Goal: Check status

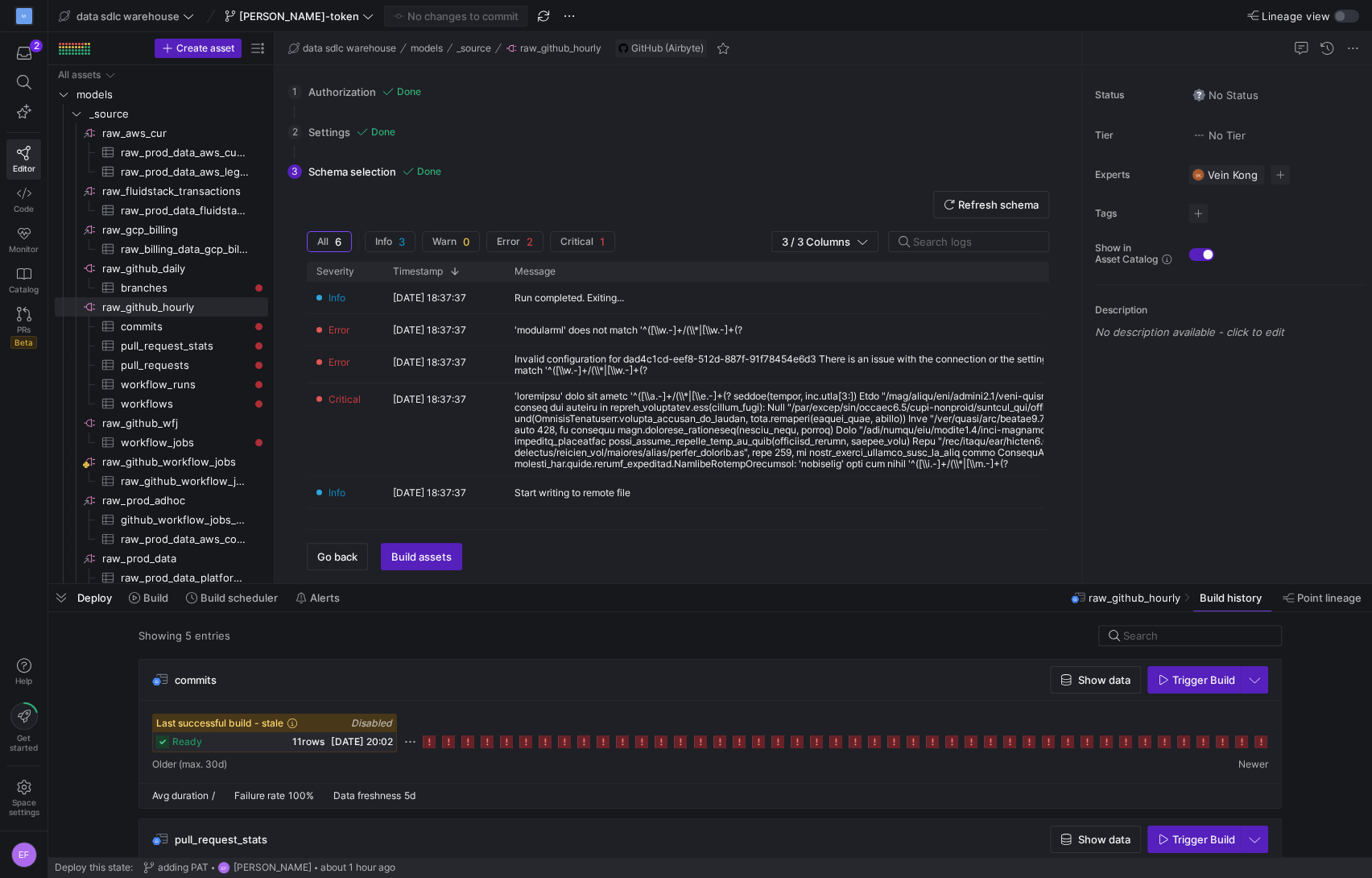
click at [411, 739] on span at bounding box center [410, 741] width 13 height 13
click at [216, 735] on div "ready 11 rows [DATE] 20:02" at bounding box center [275, 740] width 243 height 19
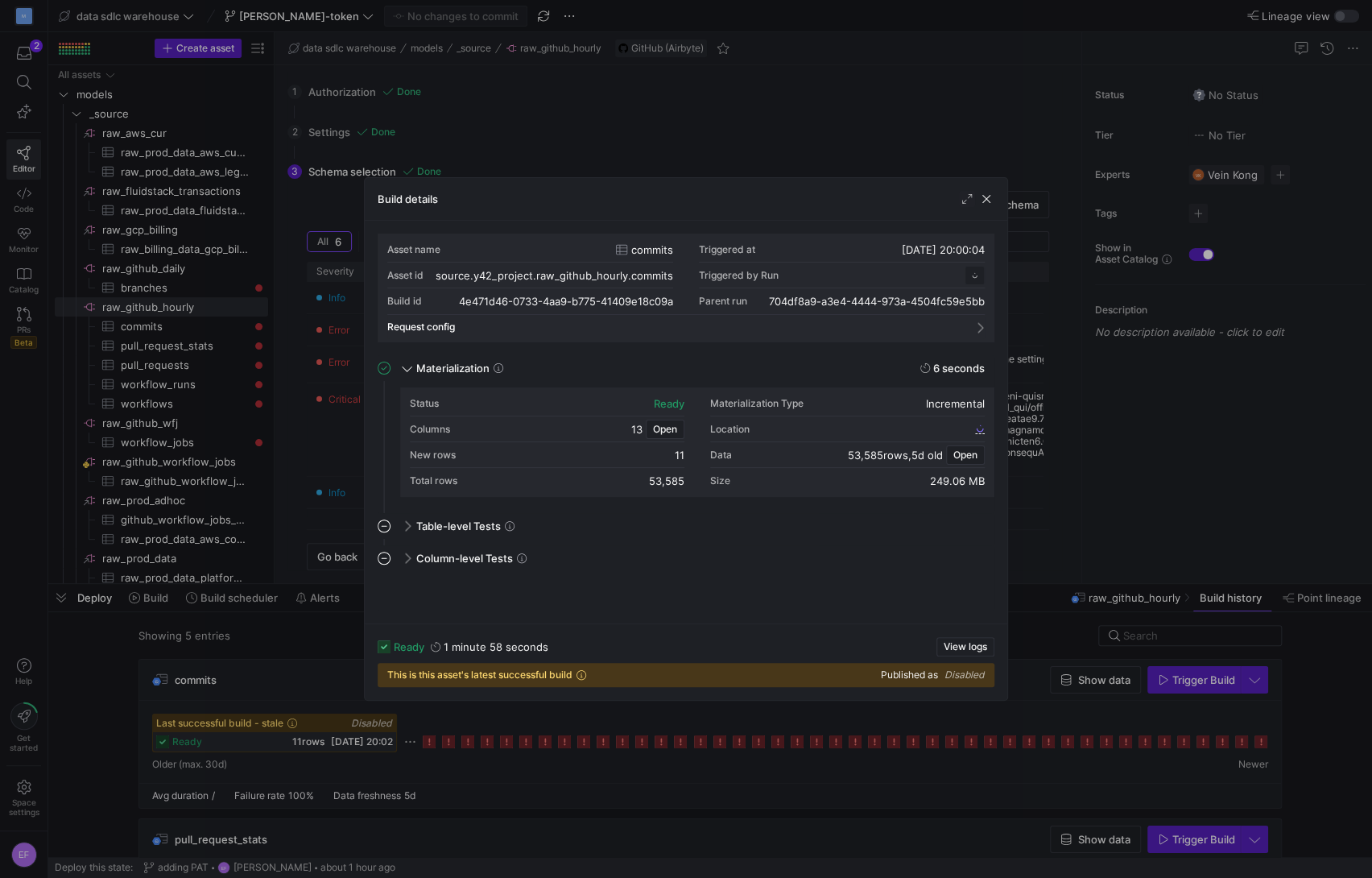
scroll to position [145, 0]
click at [987, 201] on span "button" at bounding box center [986, 198] width 16 height 16
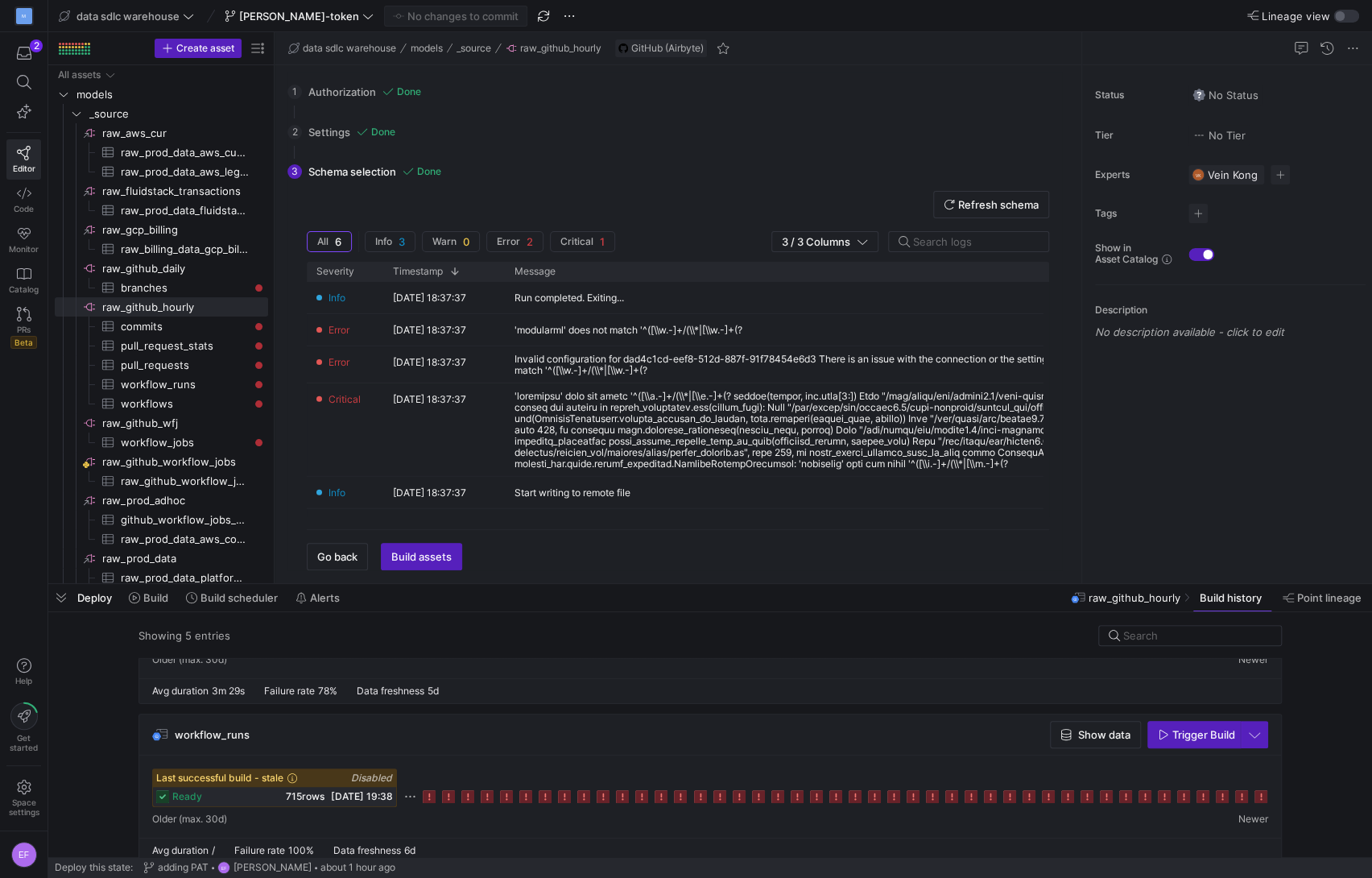
scroll to position [597, 0]
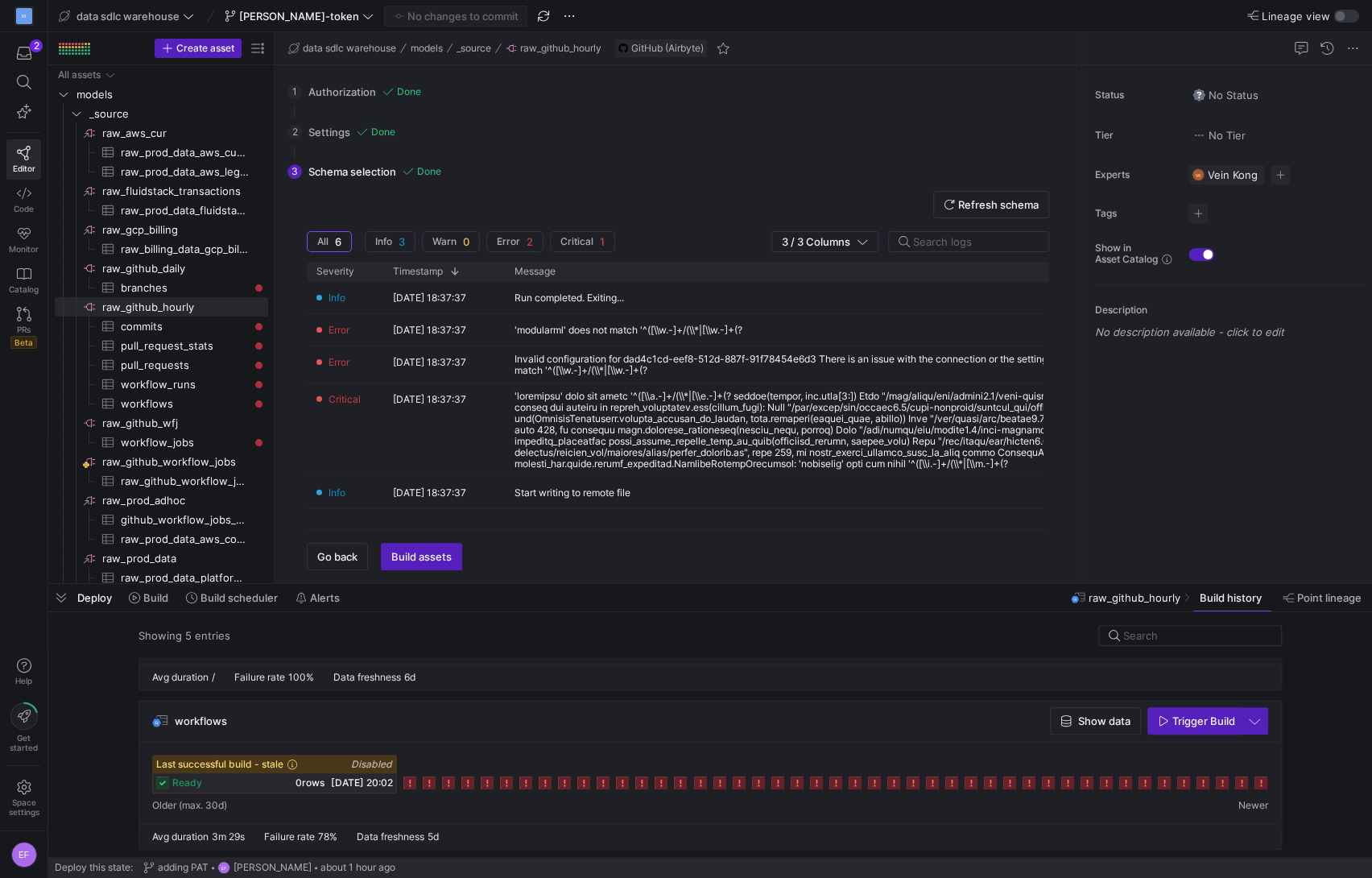
click at [232, 765] on span "Last successful build - stale" at bounding box center [227, 763] width 141 height 11
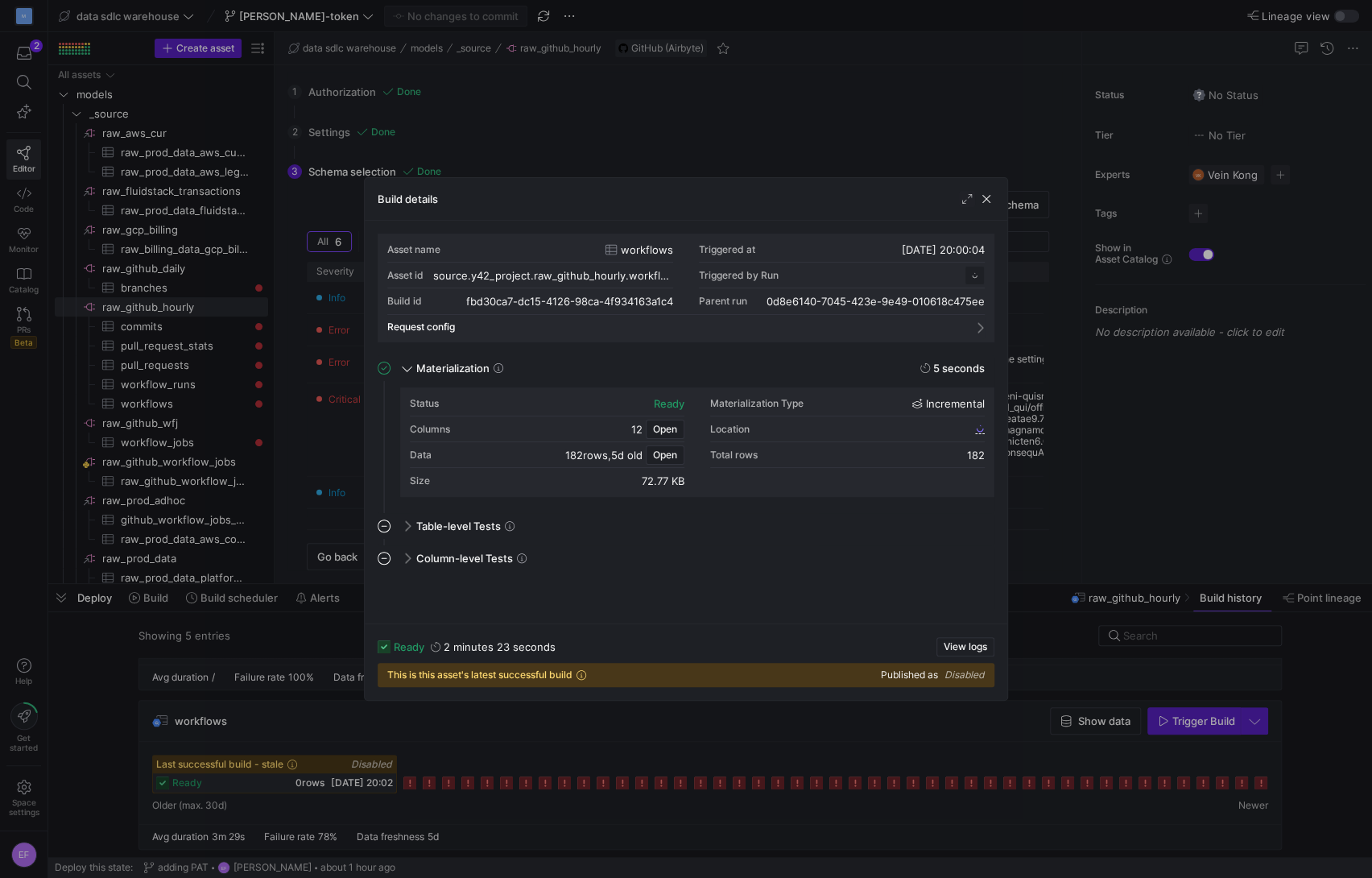
scroll to position [145, 0]
click at [984, 198] on span "button" at bounding box center [986, 198] width 16 height 16
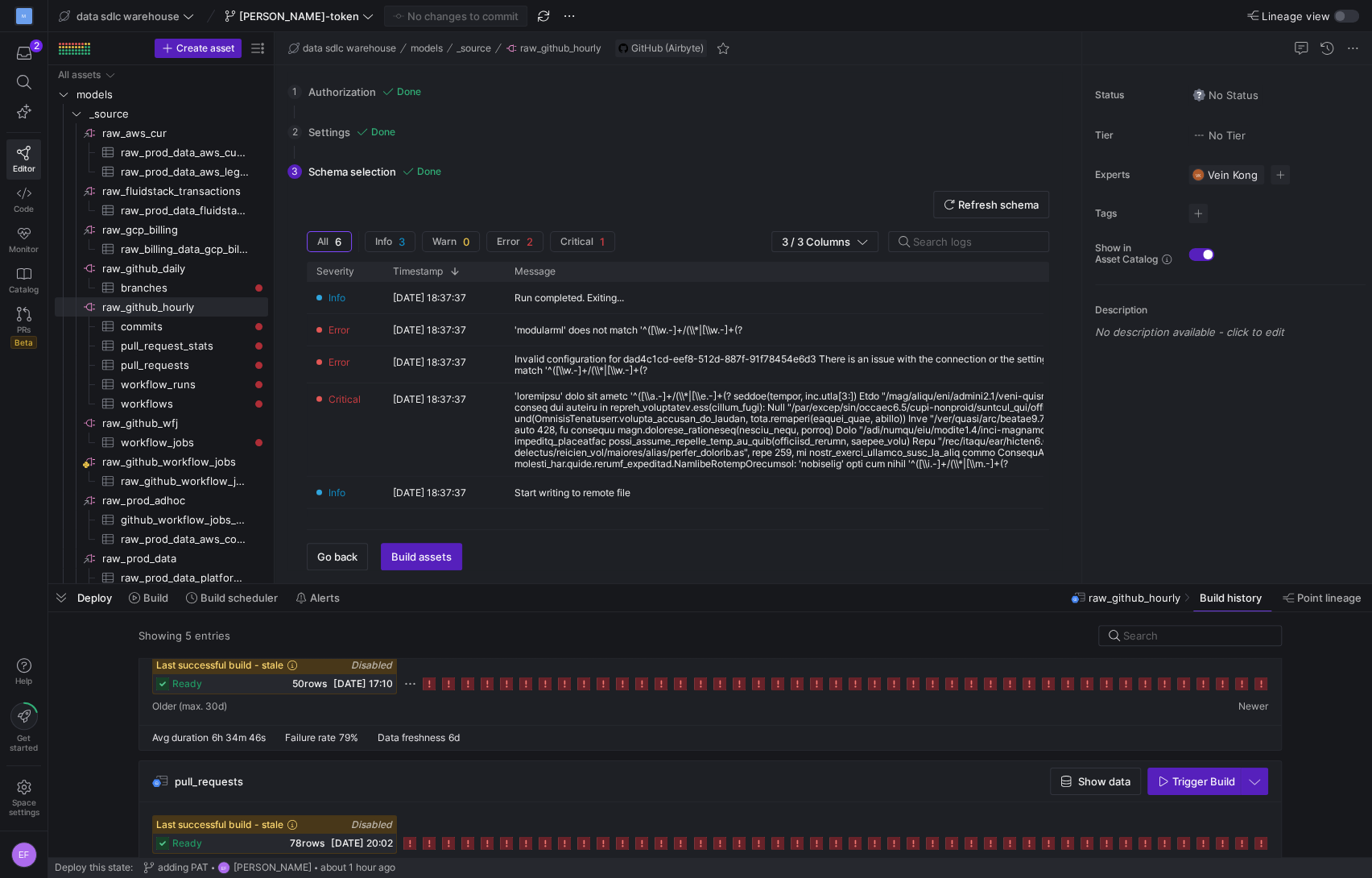
scroll to position [0, 0]
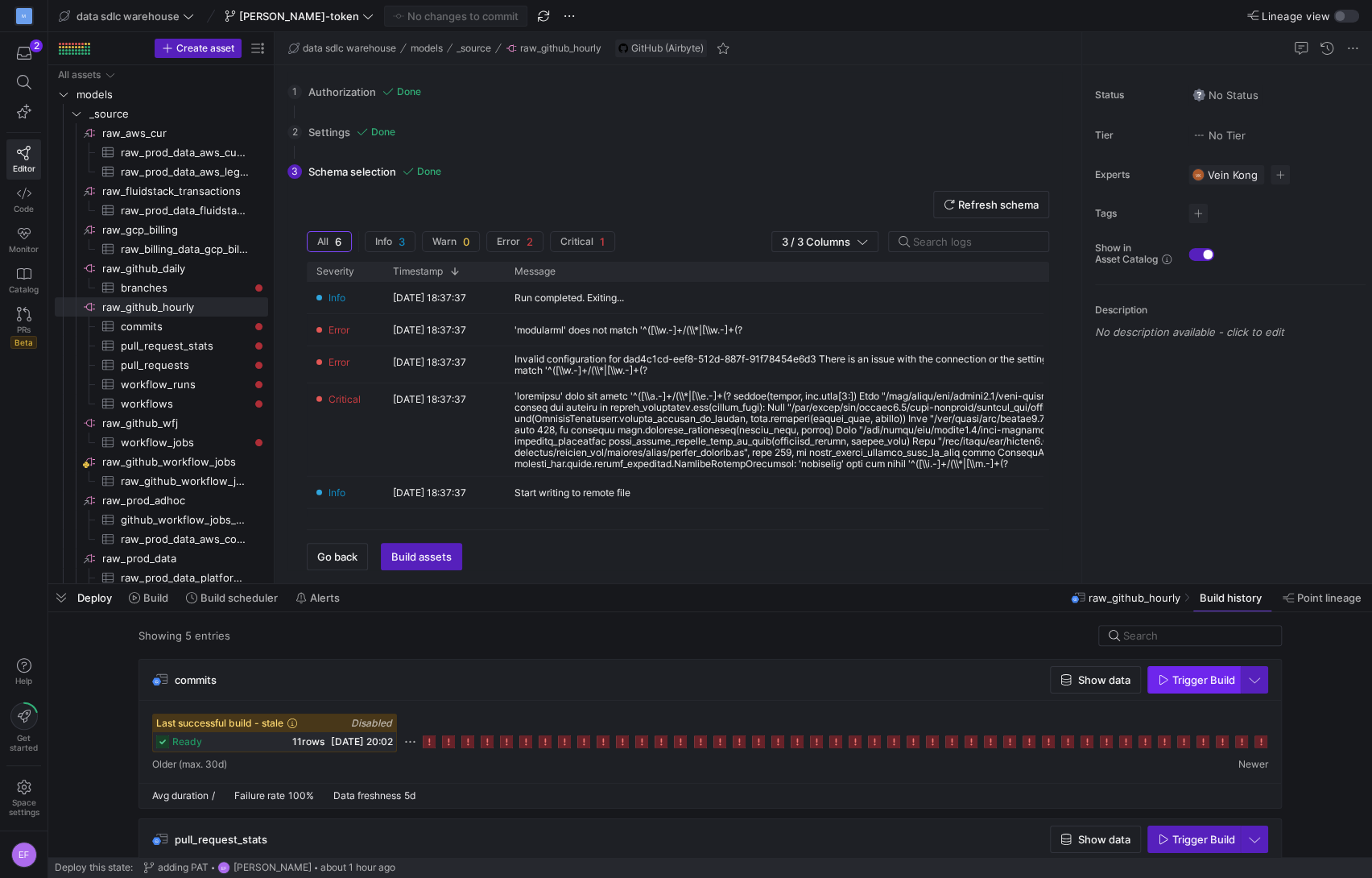
click at [1218, 689] on span "button" at bounding box center [1194, 680] width 92 height 26
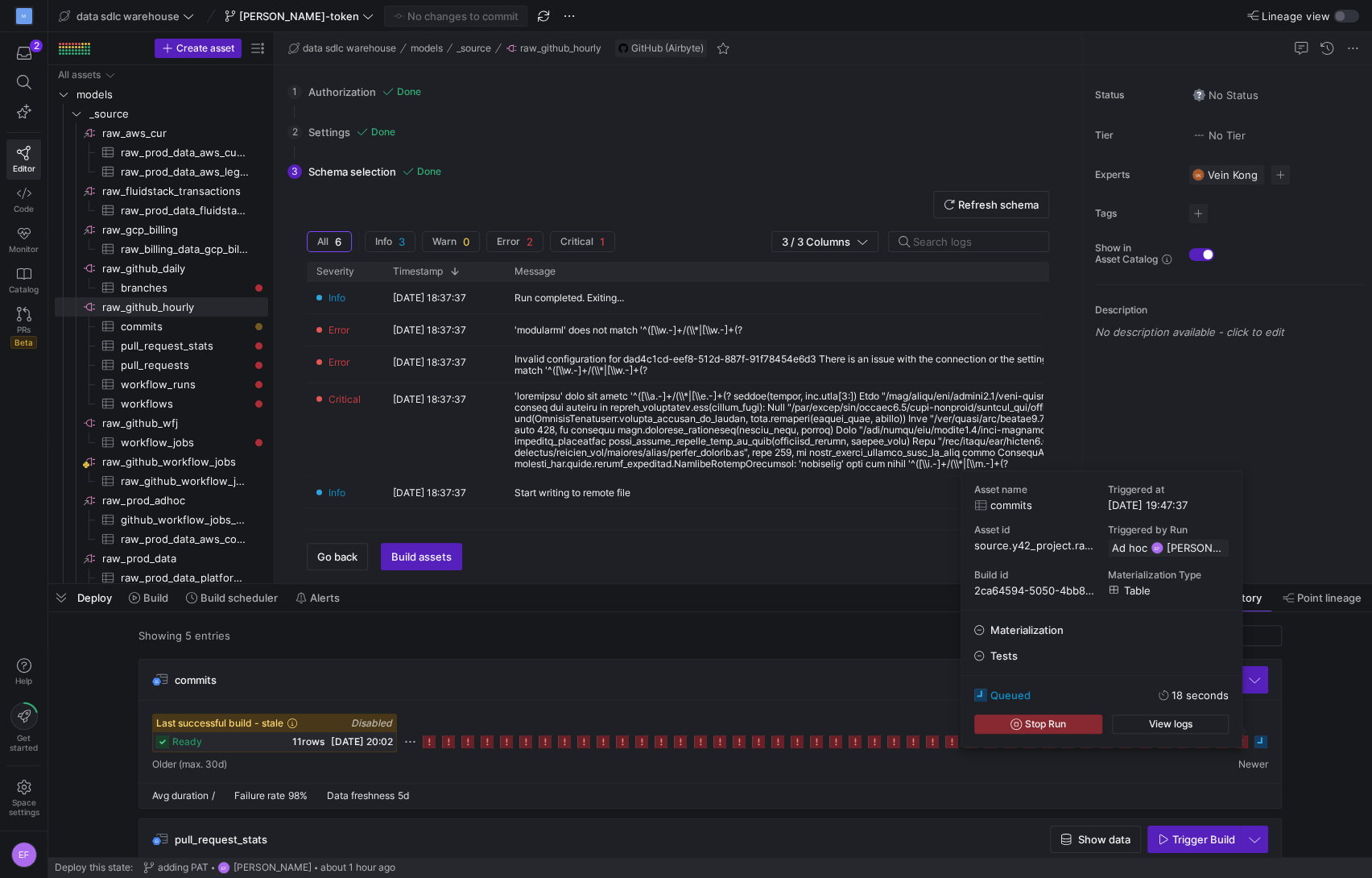
click at [1259, 742] on rect at bounding box center [1260, 741] width 13 height 13
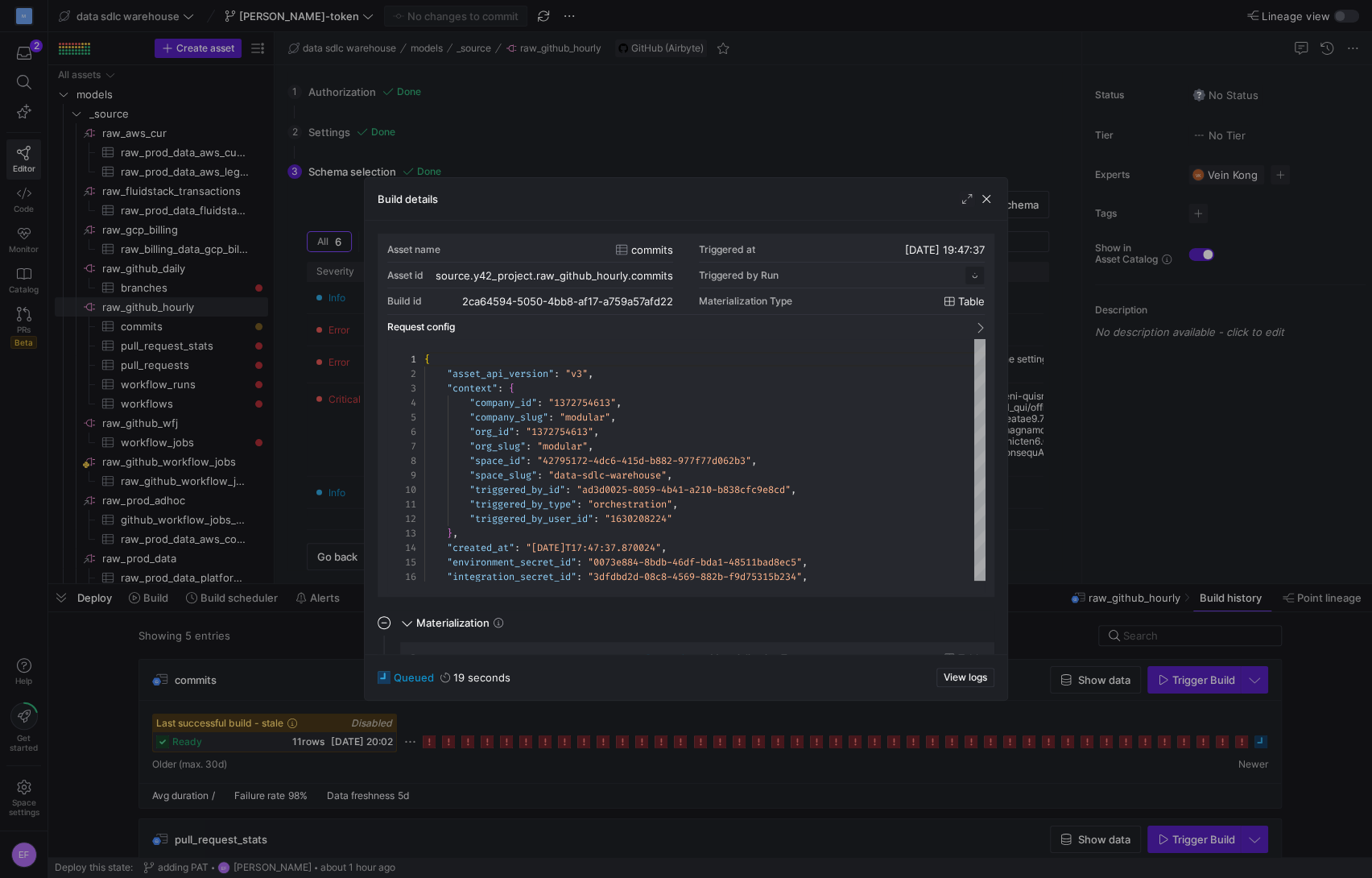
scroll to position [145, 0]
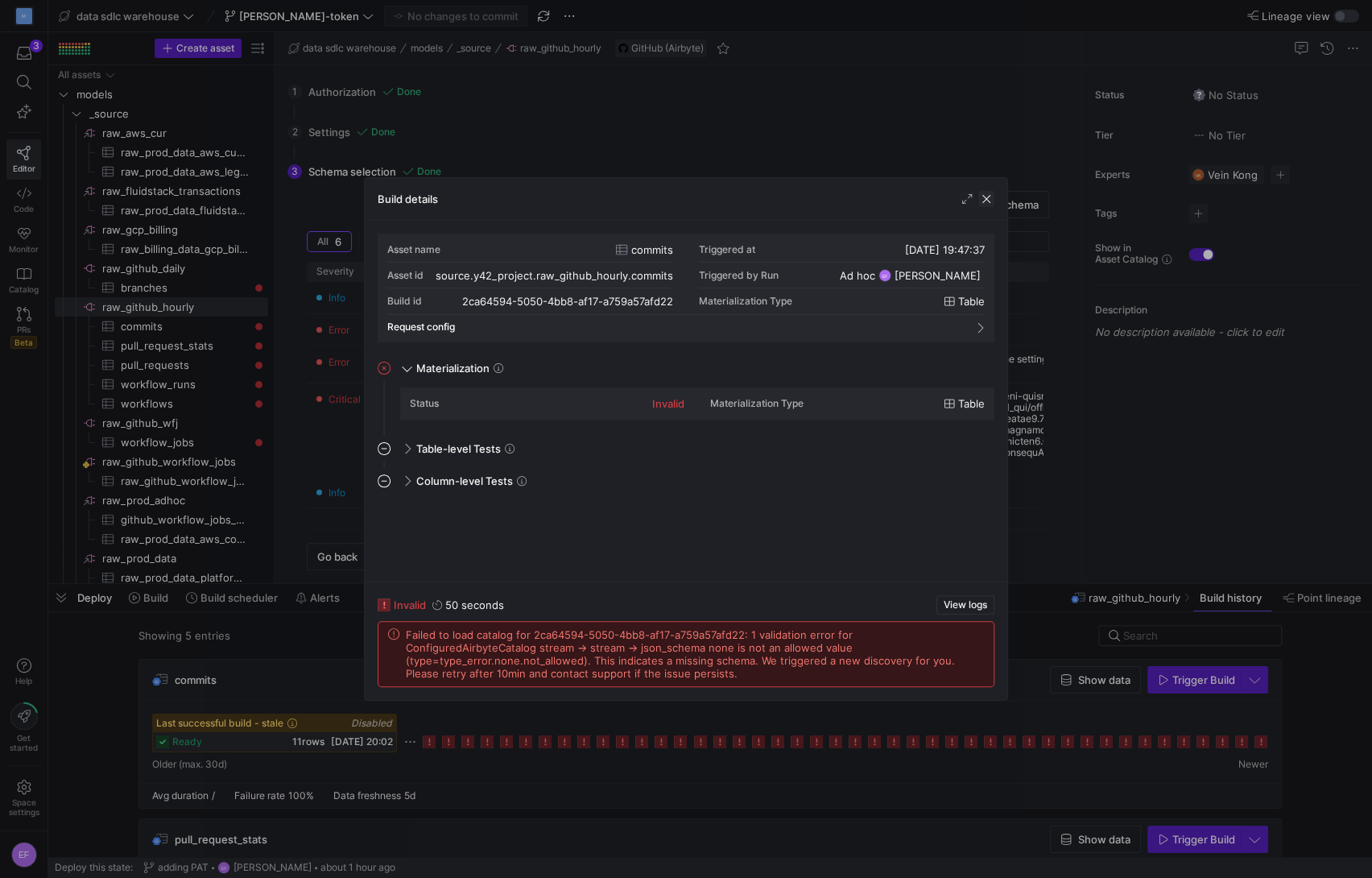
click at [985, 202] on span "button" at bounding box center [986, 198] width 16 height 16
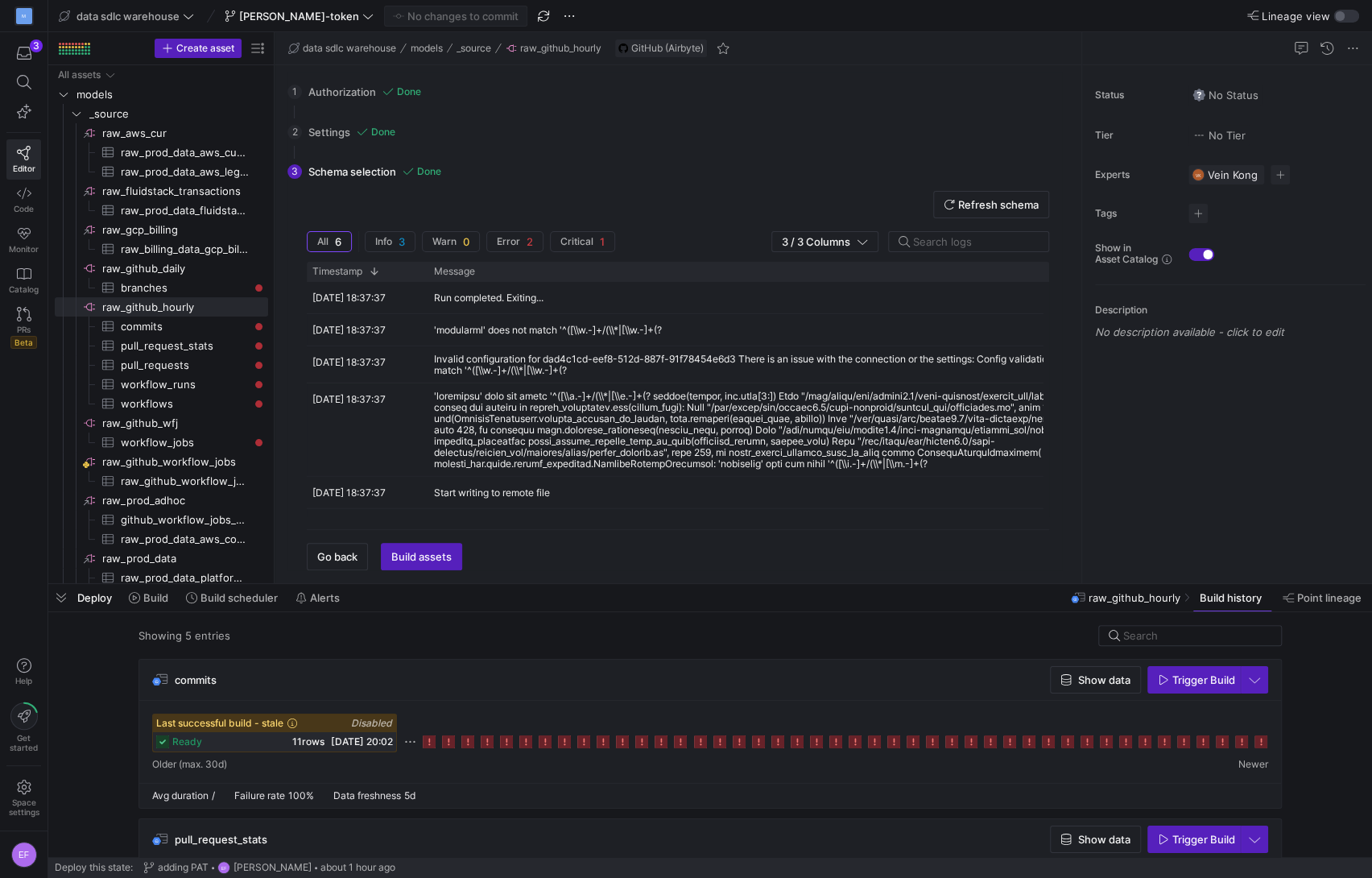
scroll to position [0, 78]
click at [183, 321] on span "commits​​​​​​​​​" at bounding box center [184, 326] width 129 height 19
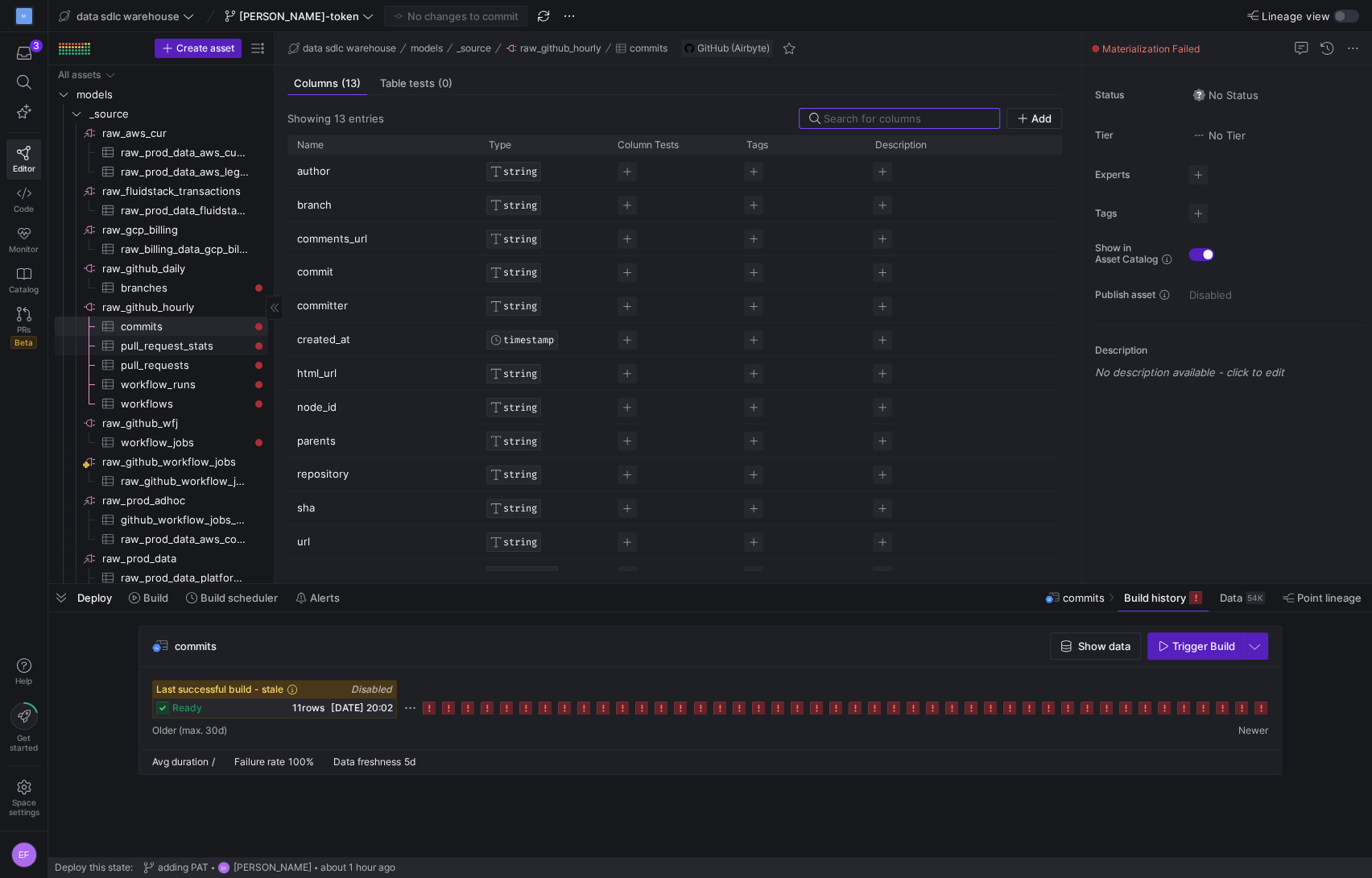
click at [198, 346] on span "pull_request_stats​​​​​​​​​" at bounding box center [184, 346] width 129 height 19
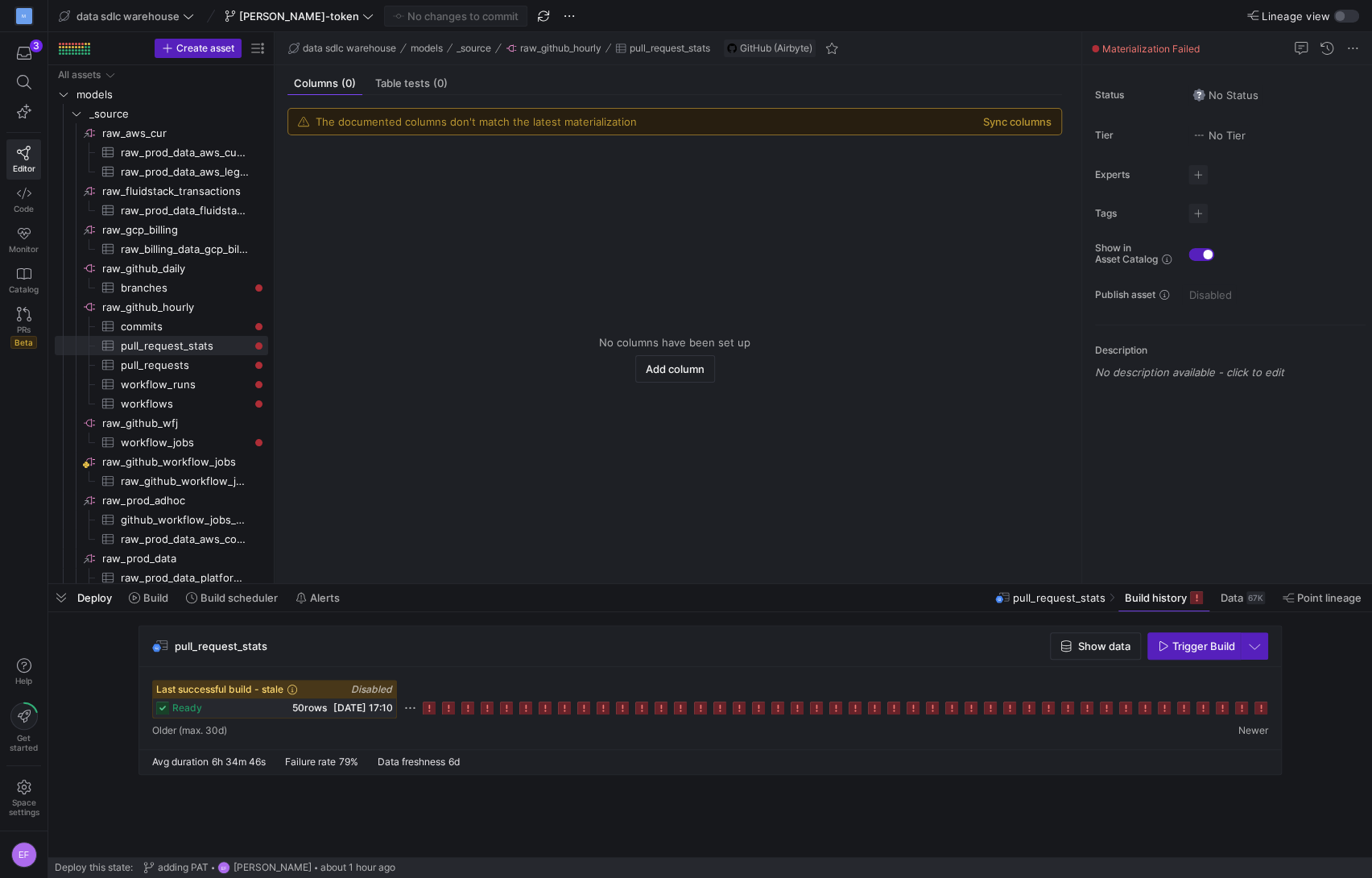
click at [428, 708] on icon at bounding box center [428, 708] width 13 height 13
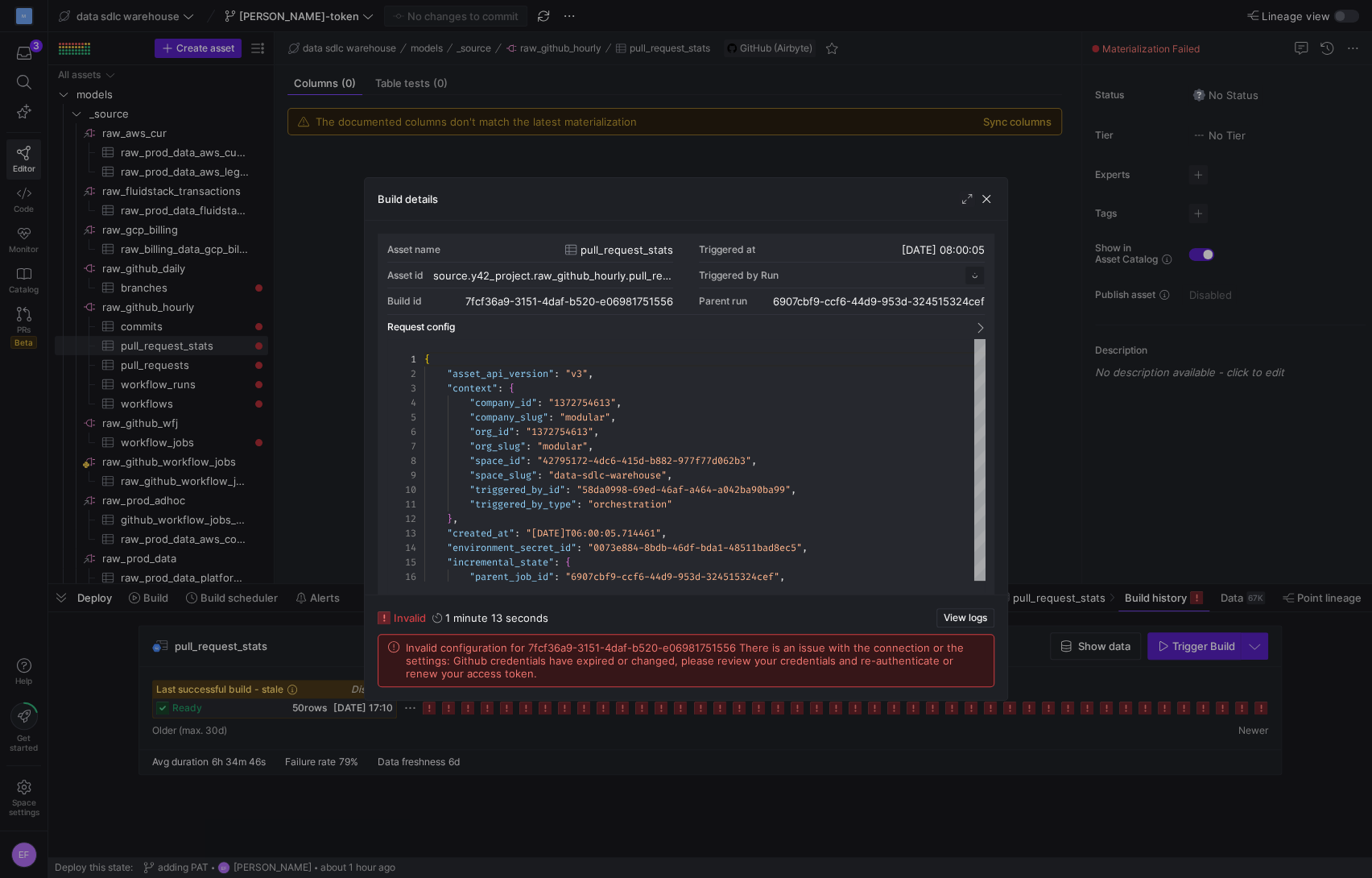
scroll to position [145, 0]
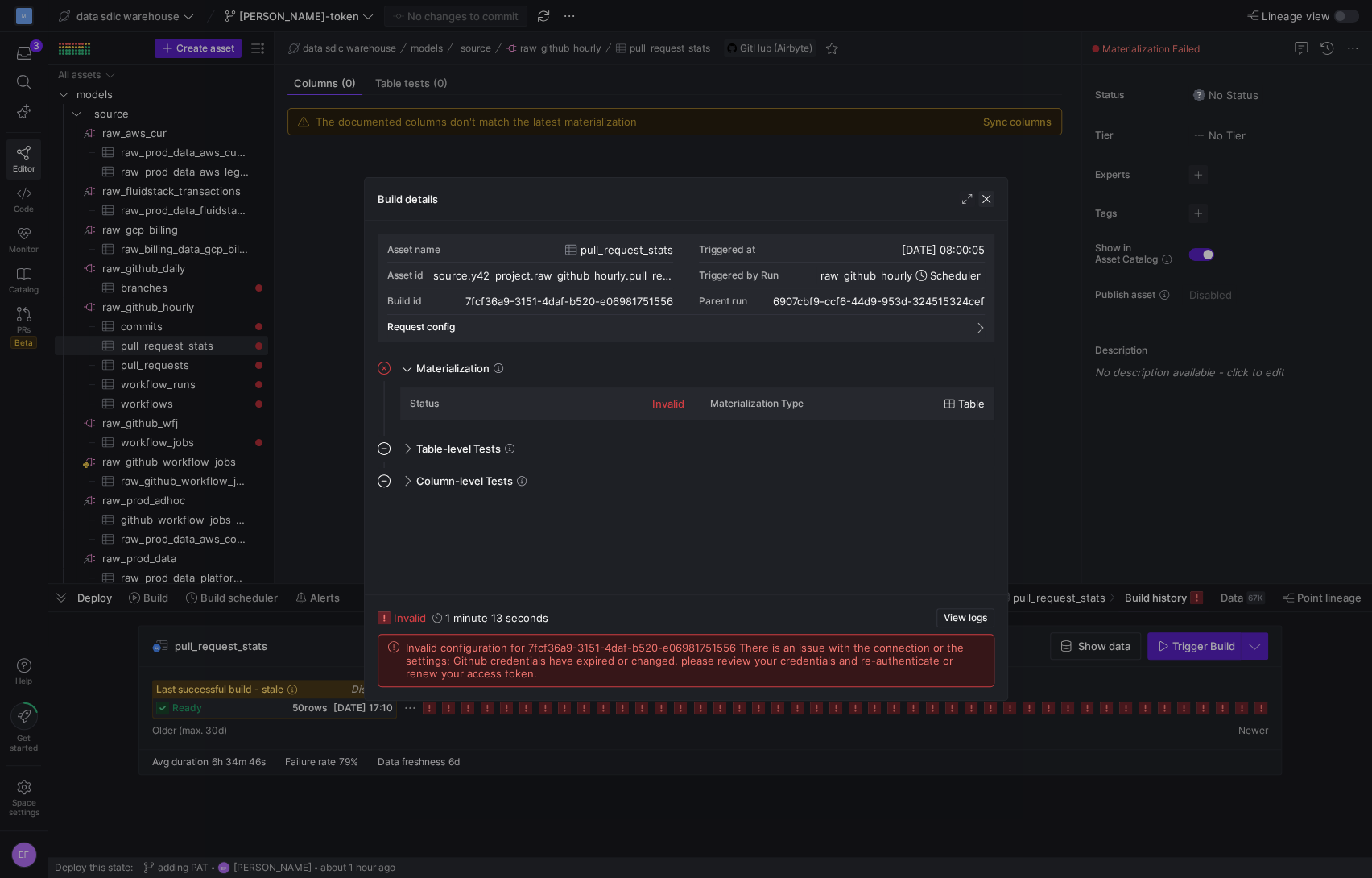
click at [984, 200] on span "button" at bounding box center [986, 198] width 16 height 16
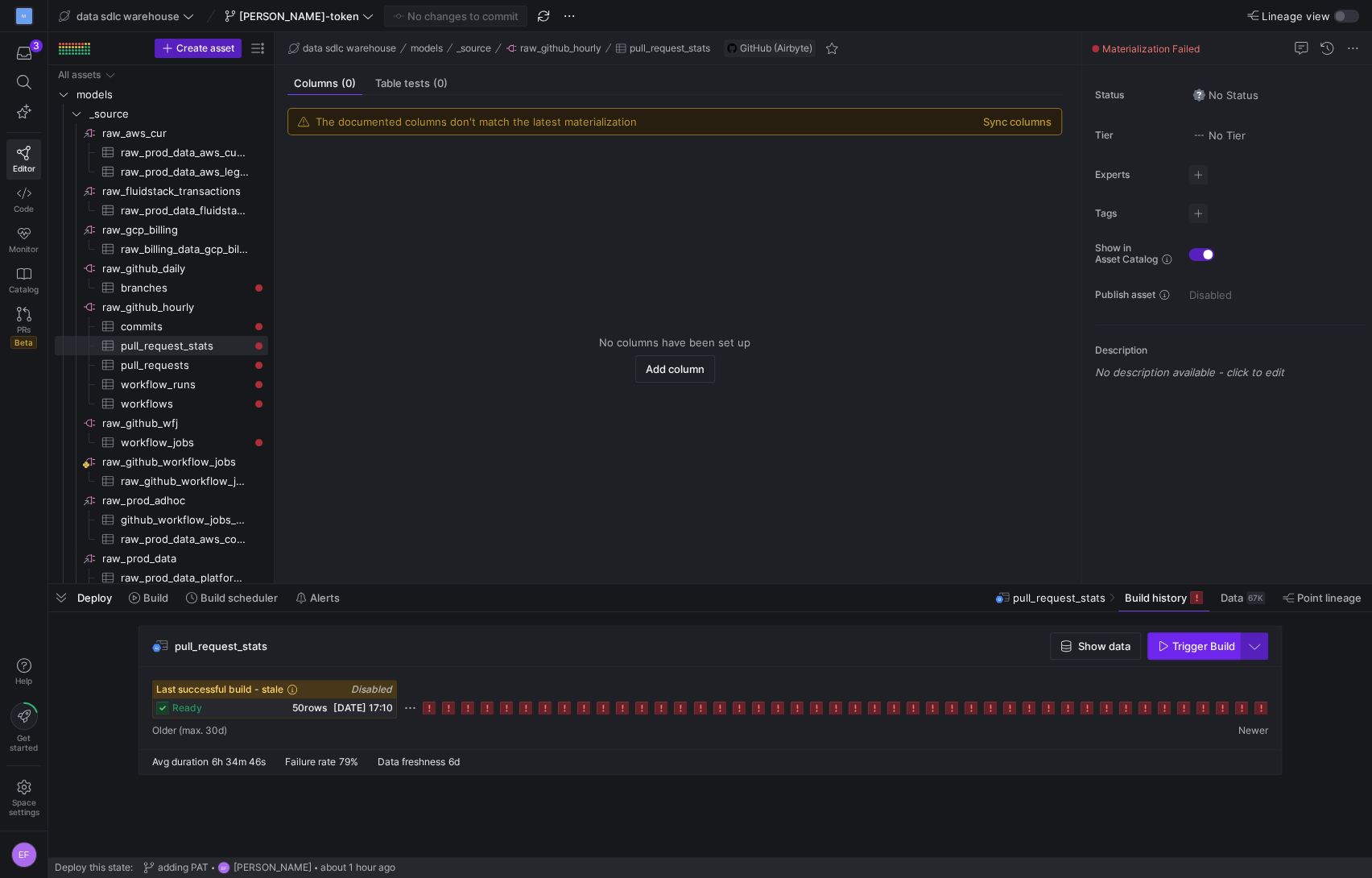
click at [1193, 649] on span "Trigger Build" at bounding box center [1203, 645] width 63 height 13
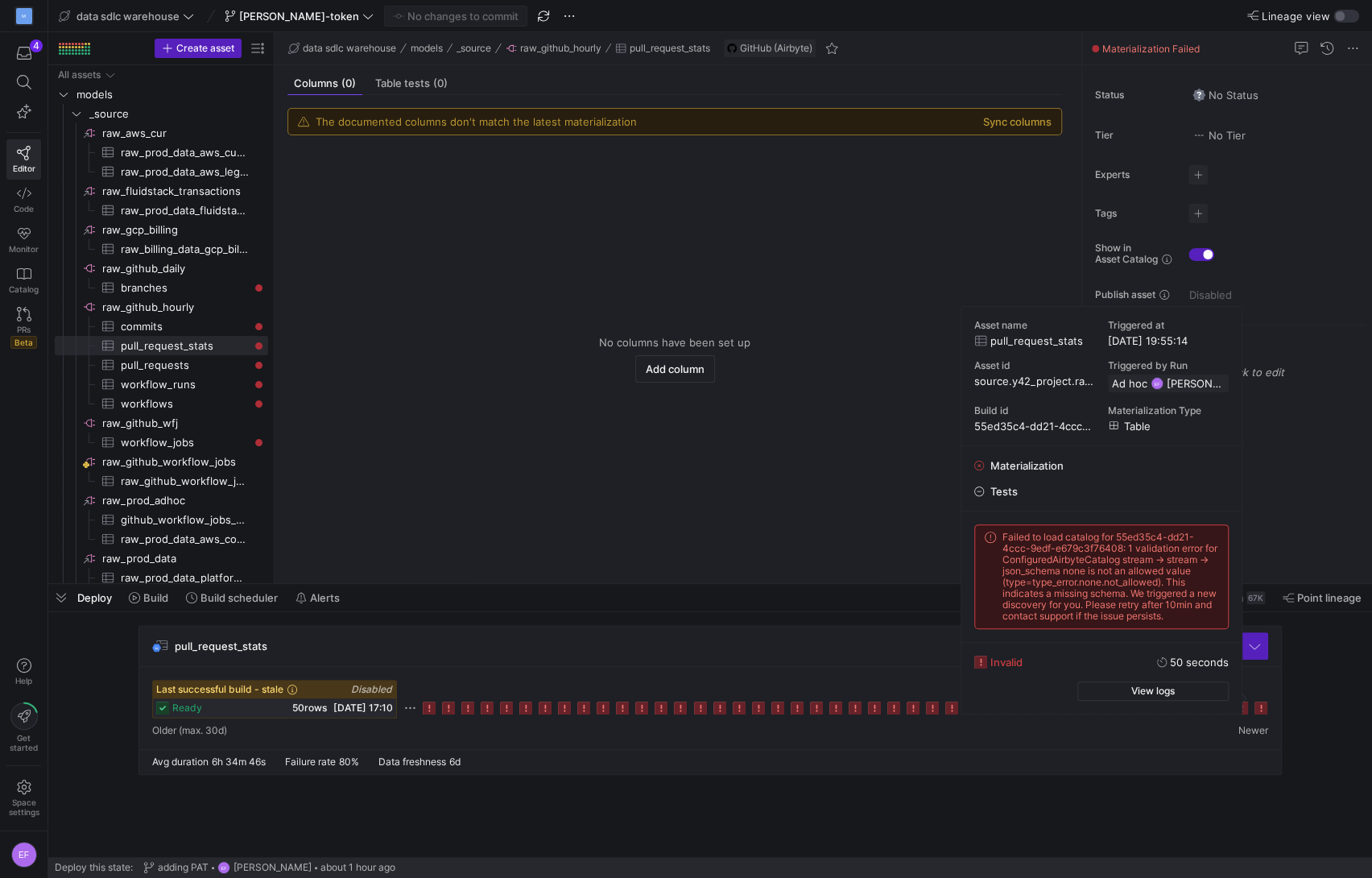
drag, startPoint x: 1189, startPoint y: 615, endPoint x: 1127, endPoint y: 550, distance: 89.8
click at [1127, 550] on span "Failed to load catalog for 55ed35c4-dd21-4ccc-9edf-e679c3f76408: 1 validation e…" at bounding box center [1110, 576] width 216 height 90
copy span "1 validation error for ConfiguredAirbyteCatalog stream -> stream -> json_schema…"
